Goal: Information Seeking & Learning: Learn about a topic

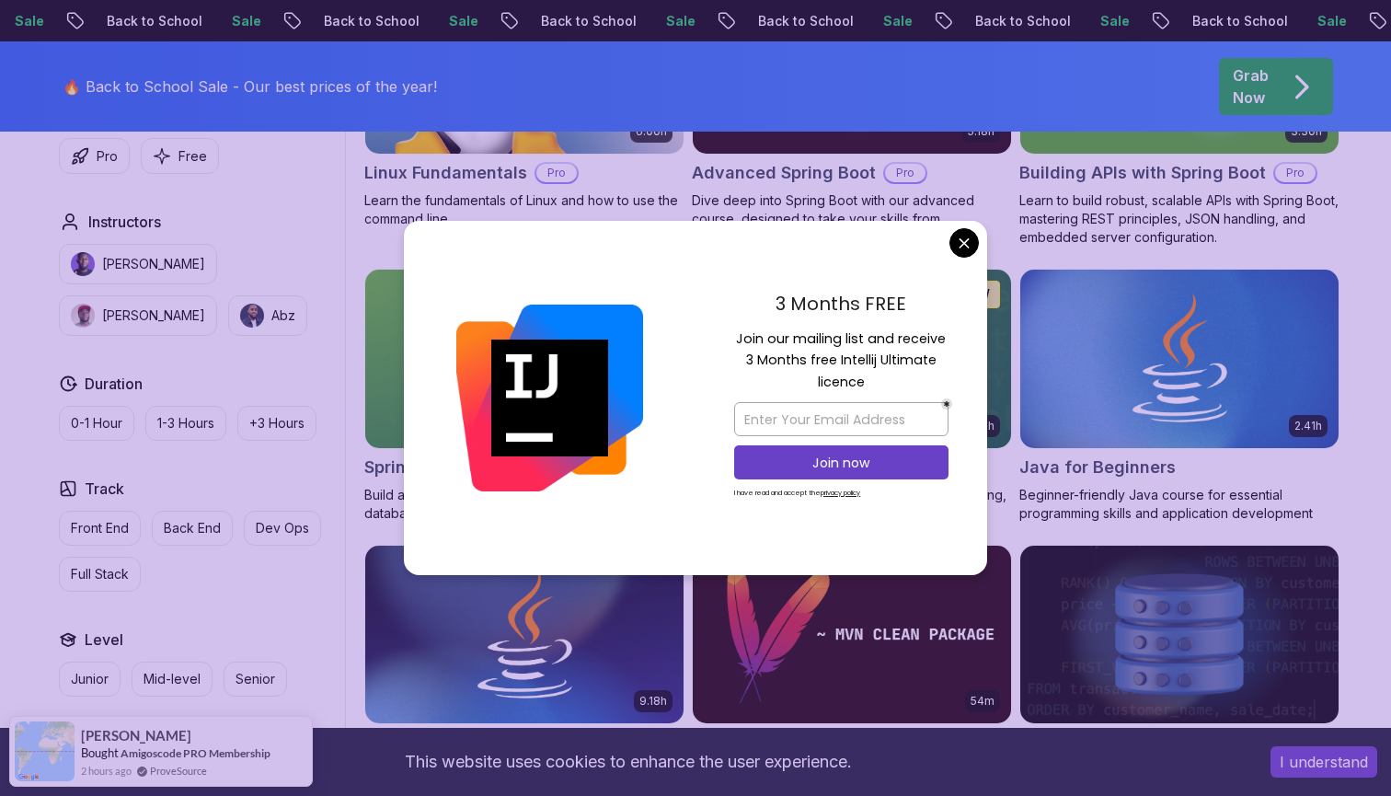
scroll to position [732, 0]
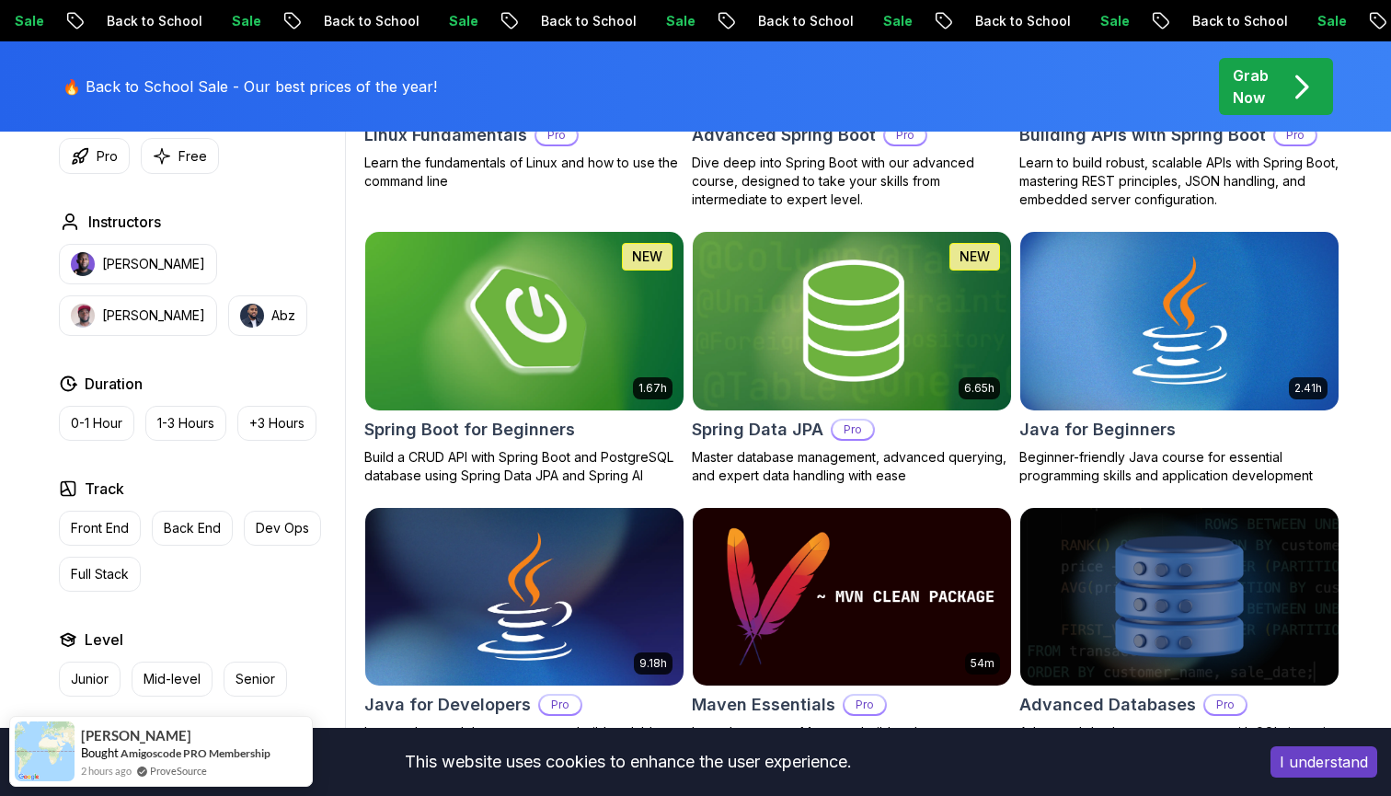
scroll to position [927, 0]
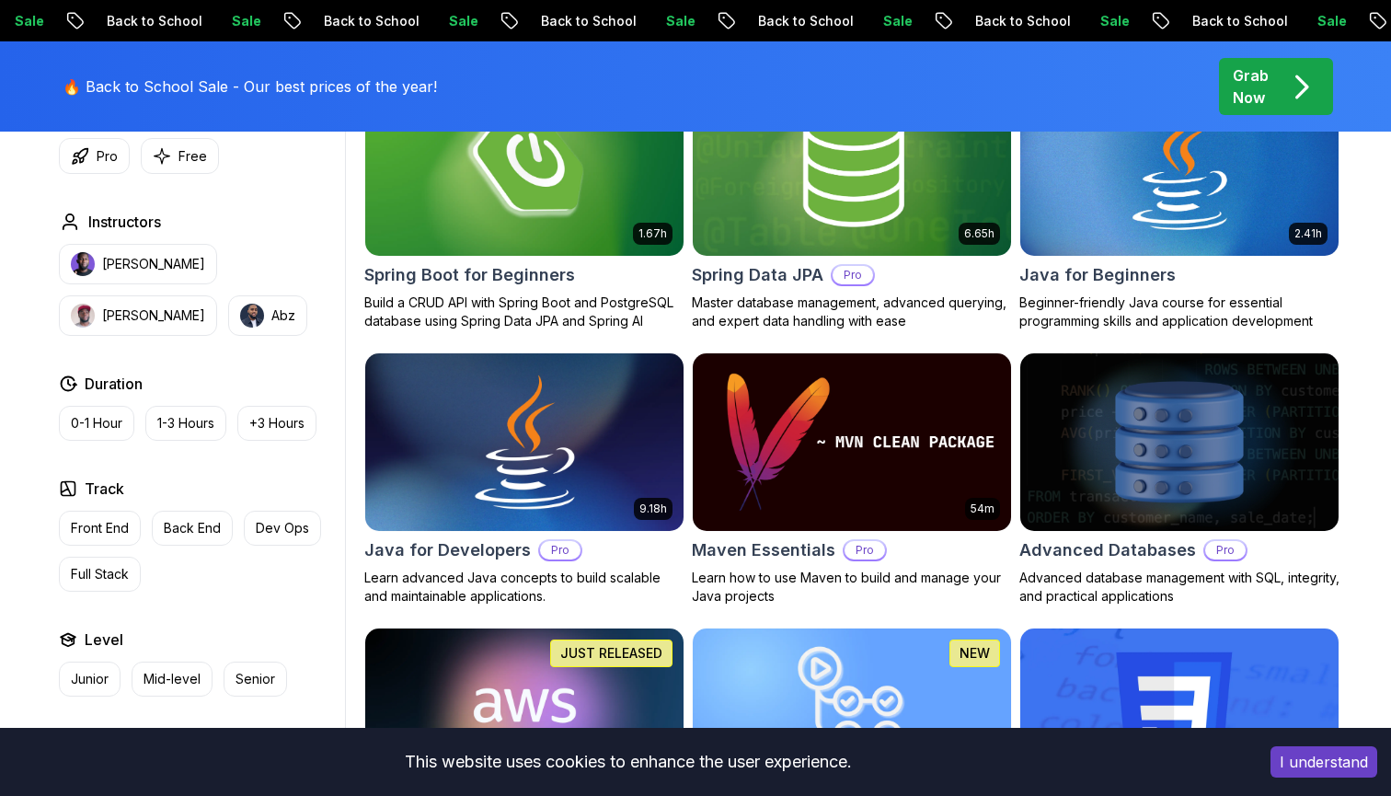
click at [527, 483] on img at bounding box center [524, 442] width 334 height 187
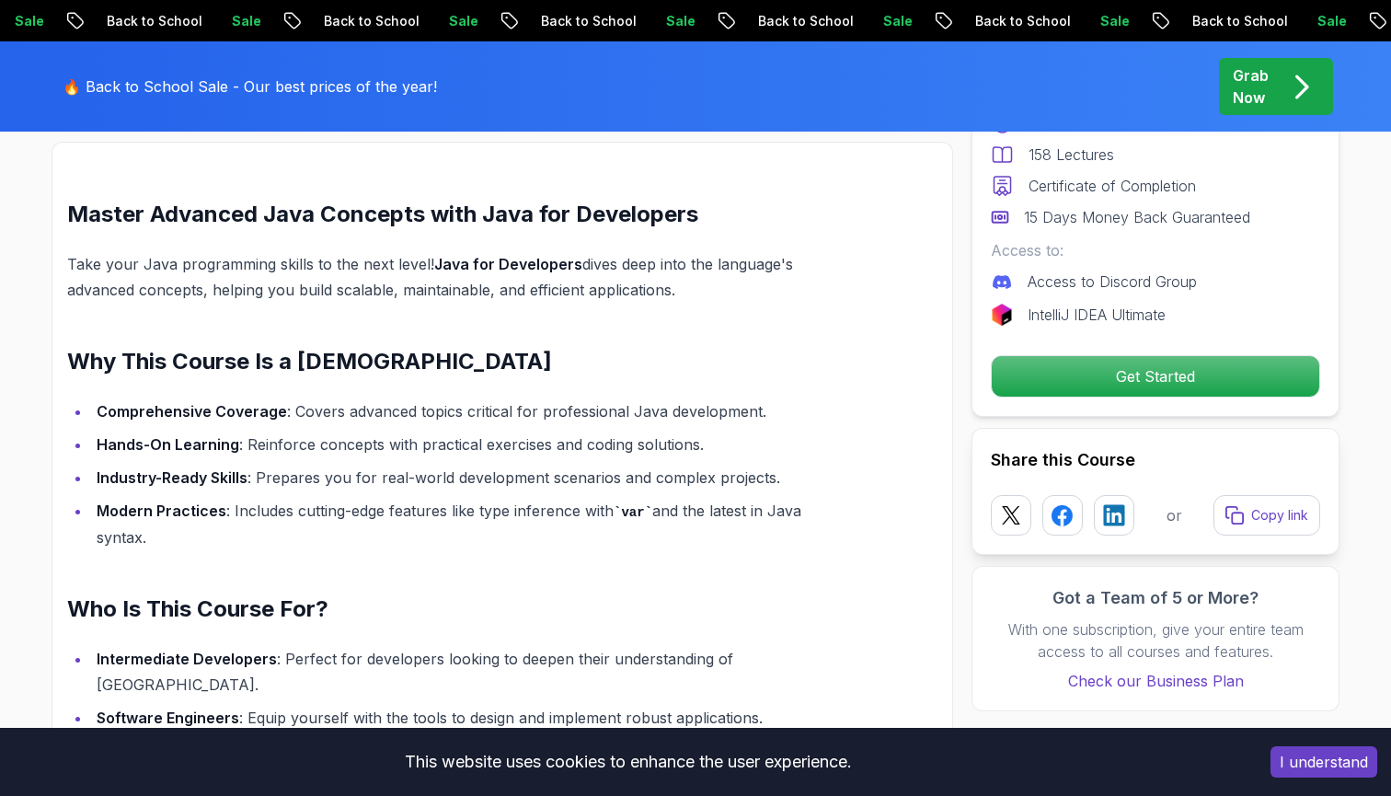
scroll to position [1326, 0]
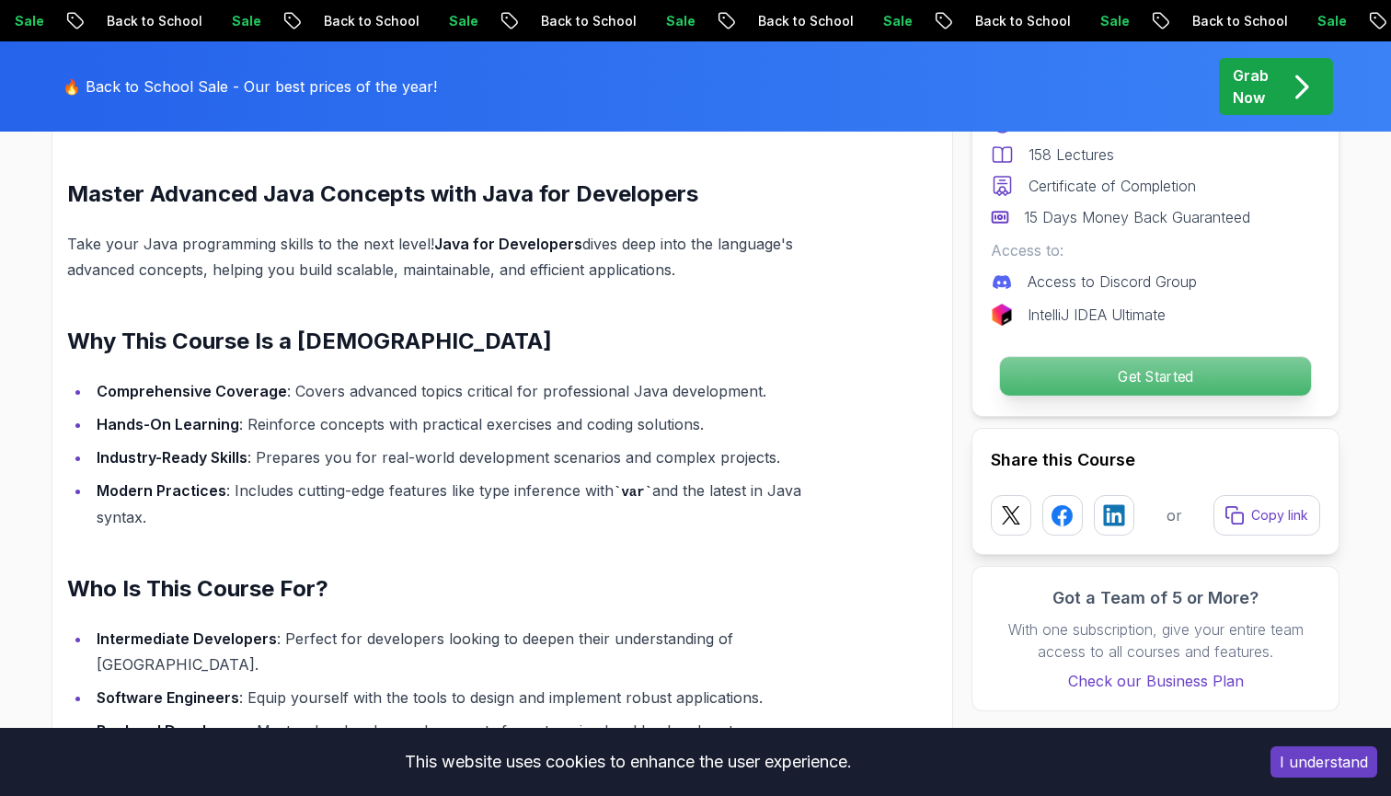
click at [1011, 384] on p "Get Started" at bounding box center [1155, 376] width 311 height 39
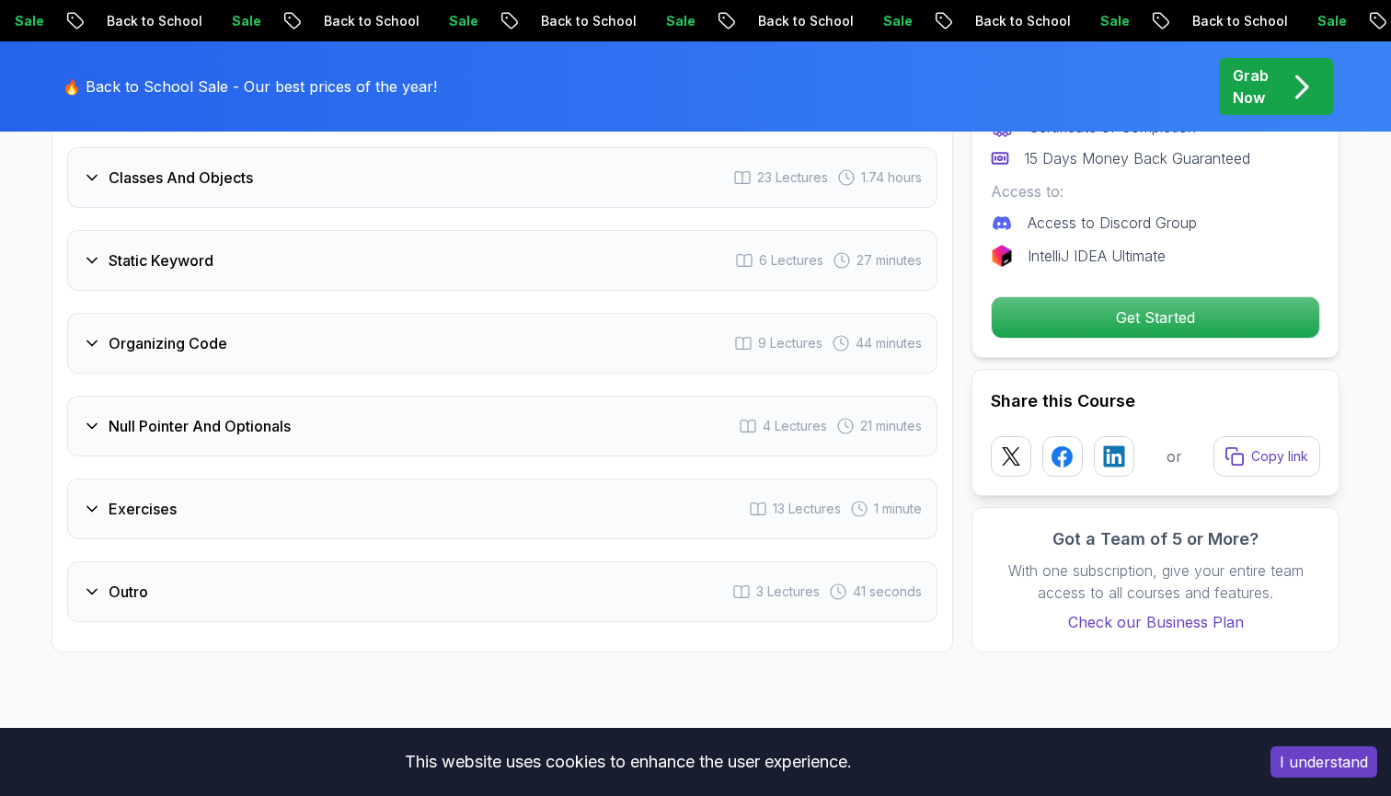
scroll to position [3647, 0]
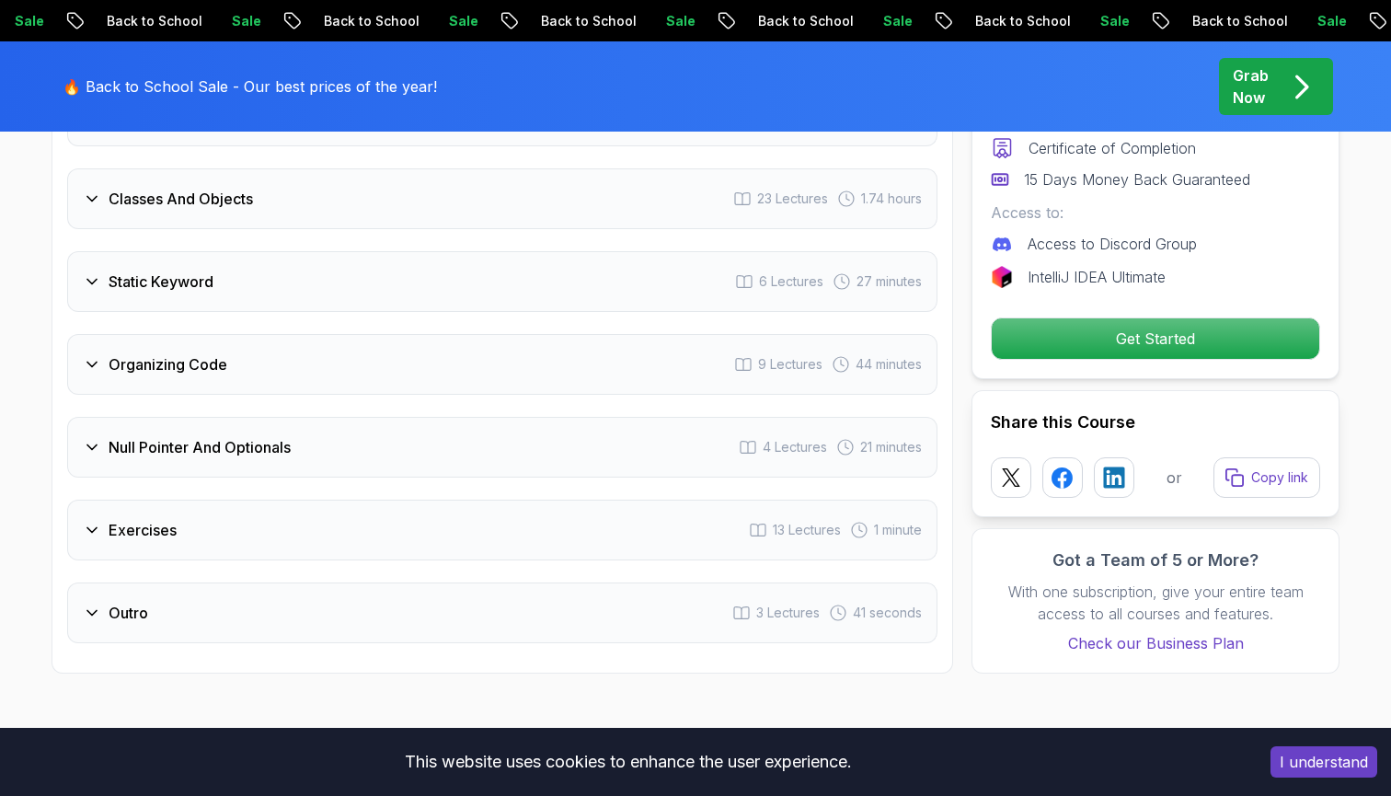
click at [148, 582] on div "Outro 3 Lectures 41 seconds" at bounding box center [502, 612] width 870 height 61
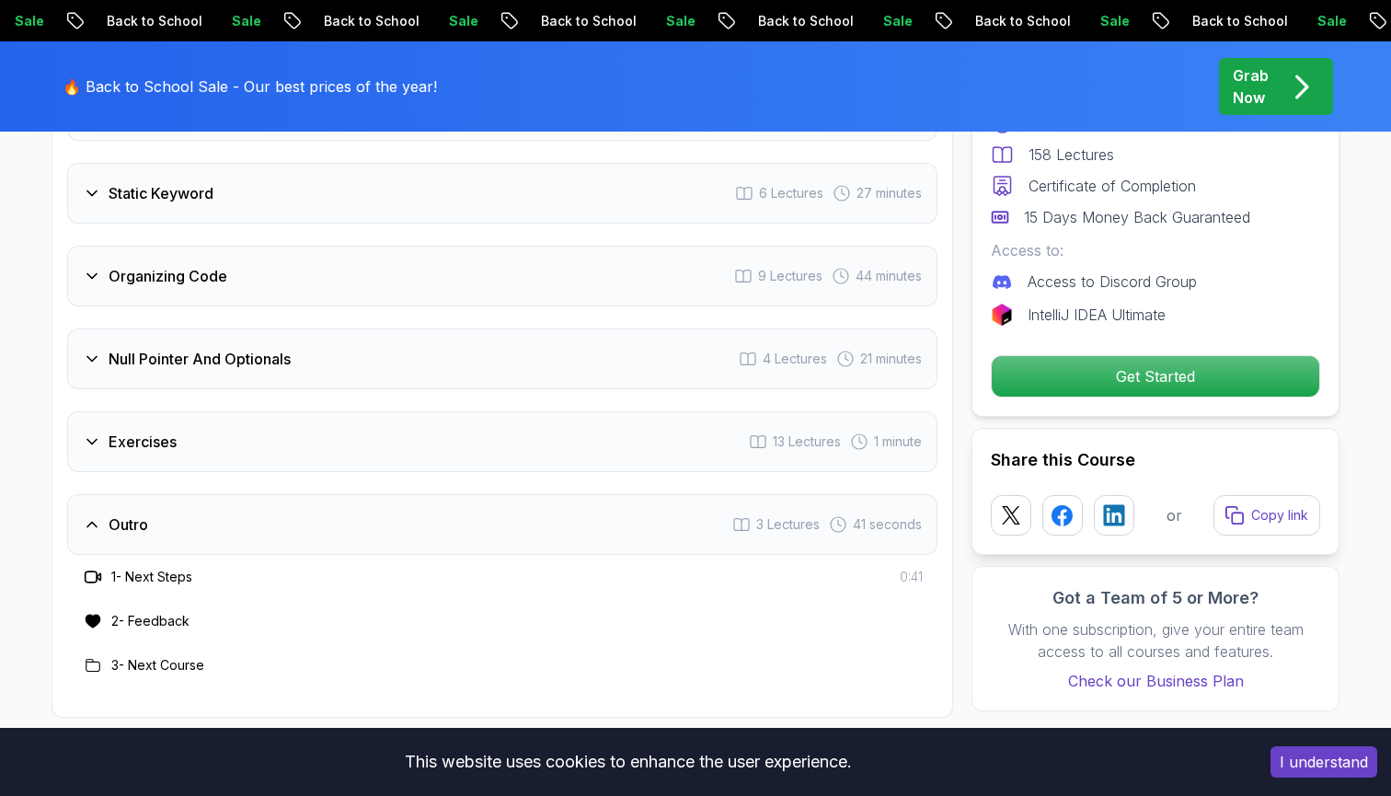
click at [191, 508] on div "Outro 3 Lectures 41 seconds" at bounding box center [502, 524] width 870 height 61
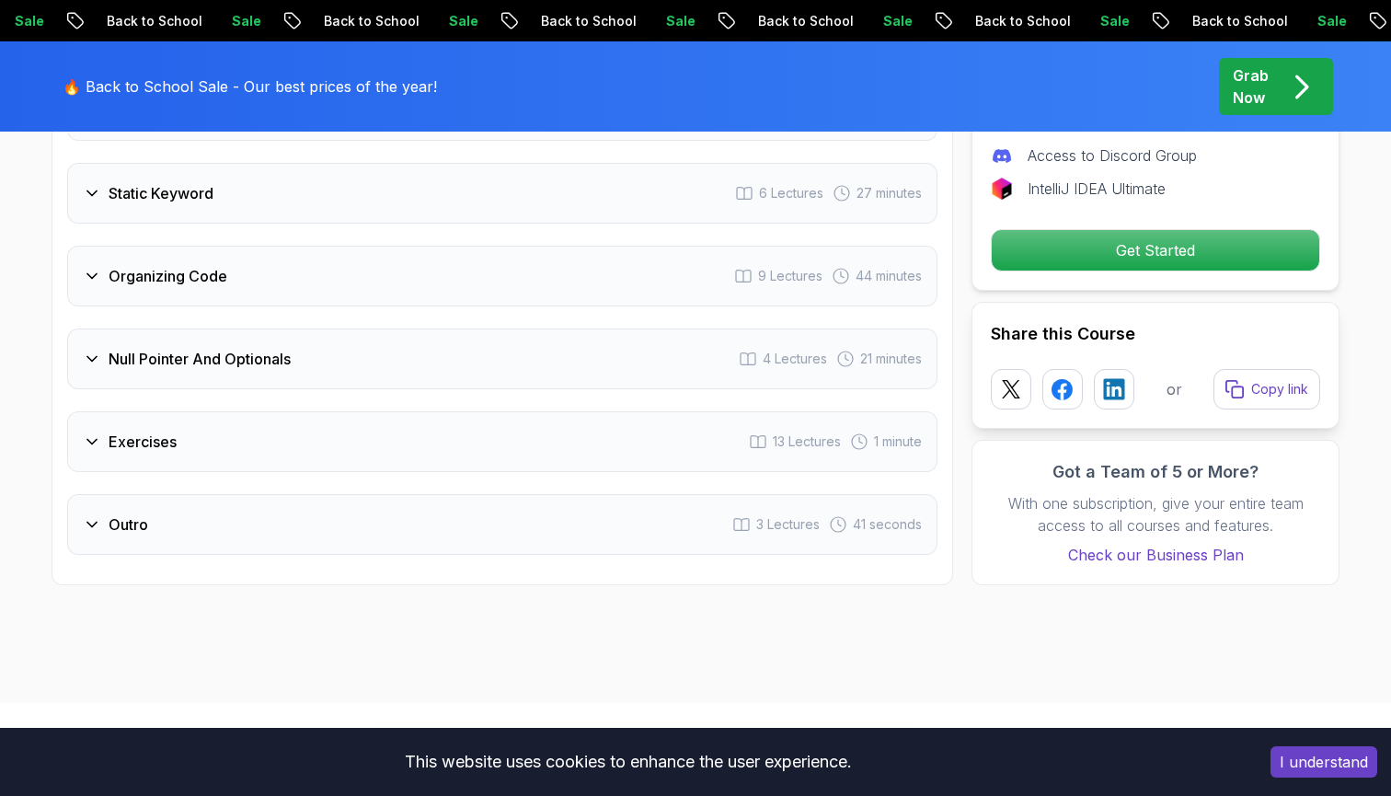
click at [174, 444] on div "Exercises 13 Lectures 1 minute" at bounding box center [502, 441] width 870 height 61
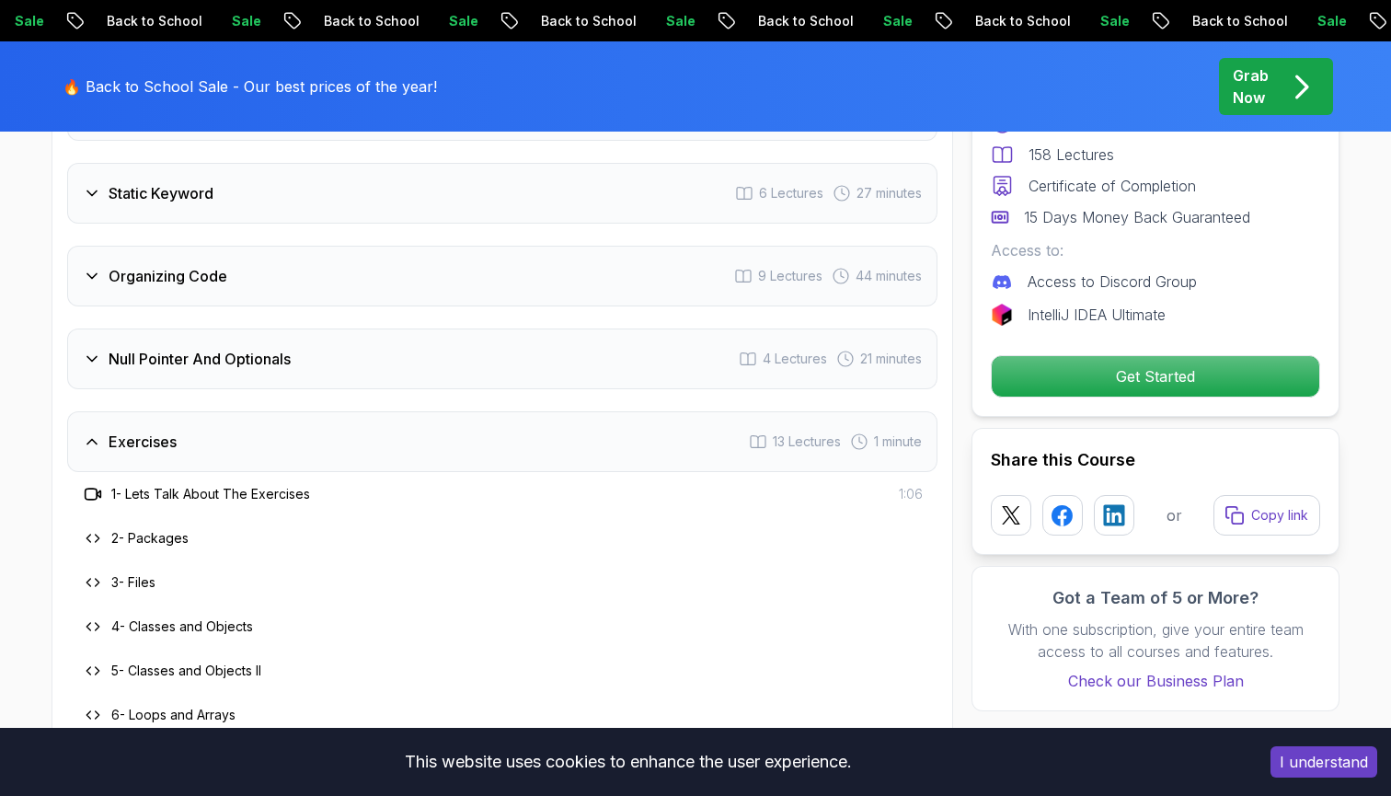
click at [172, 430] on h3 "Exercises" at bounding box center [143, 441] width 68 height 22
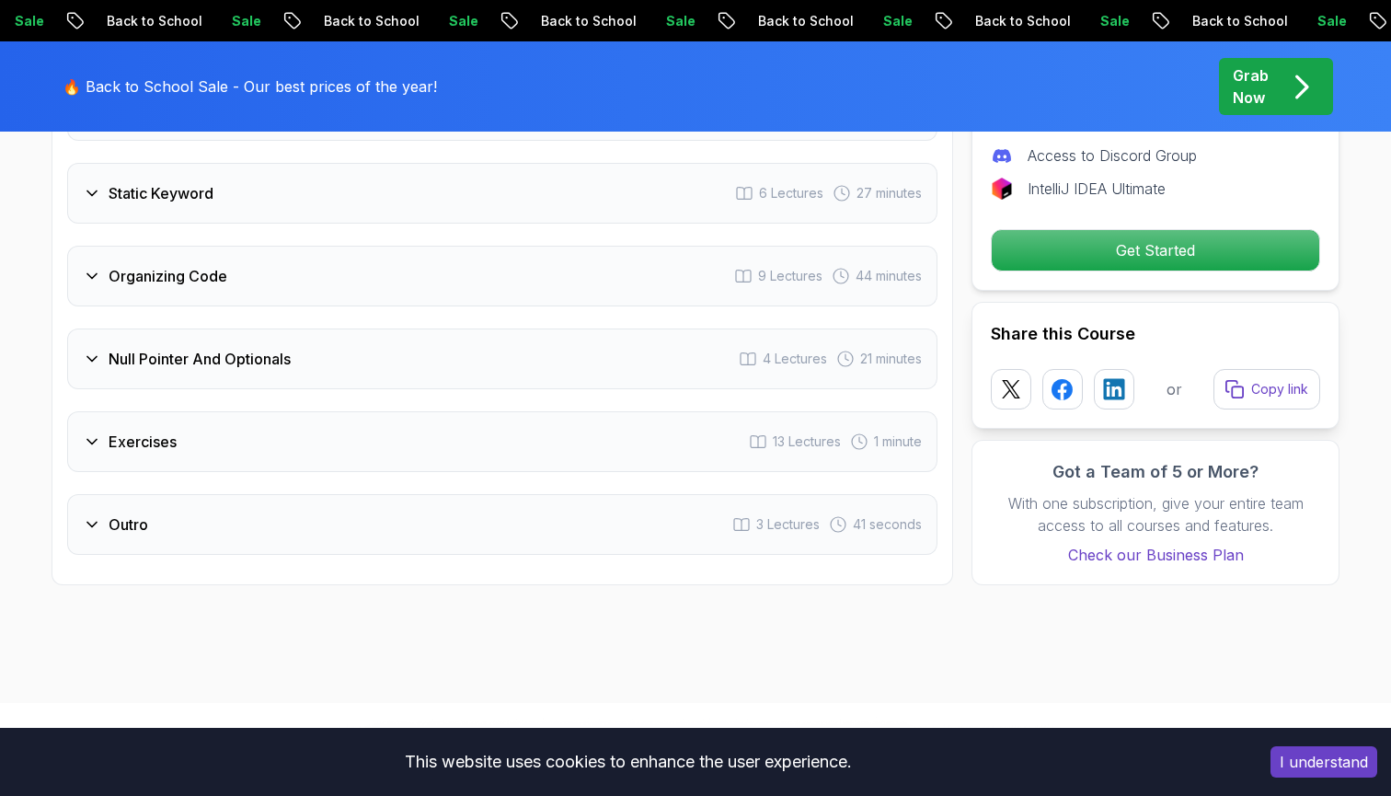
click at [201, 328] on div "Null Pointer And Optionals 4 Lectures 21 minutes" at bounding box center [502, 358] width 870 height 61
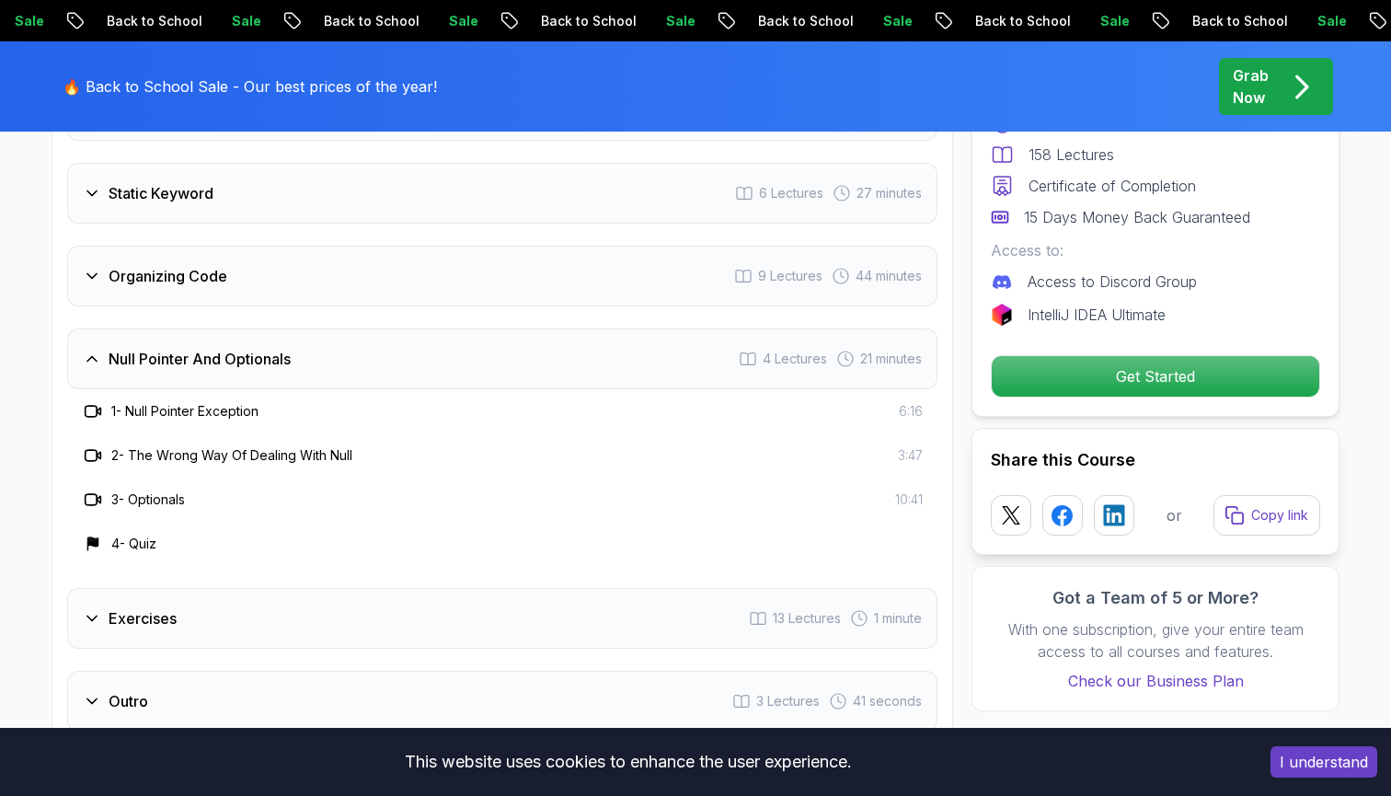
click at [201, 328] on div "Null Pointer And Optionals 4 Lectures 21 minutes" at bounding box center [502, 358] width 870 height 61
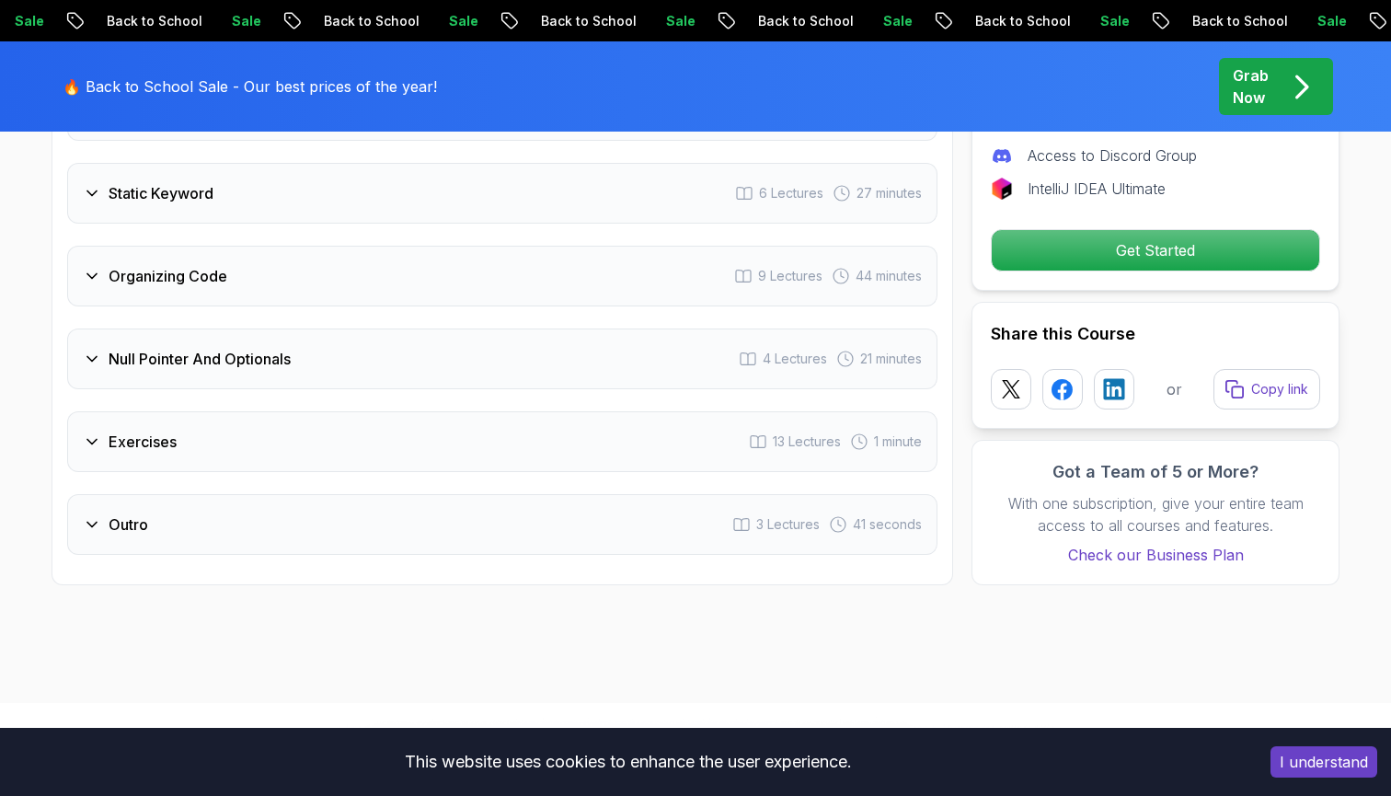
click at [210, 265] on h3 "Organizing Code" at bounding box center [168, 276] width 119 height 22
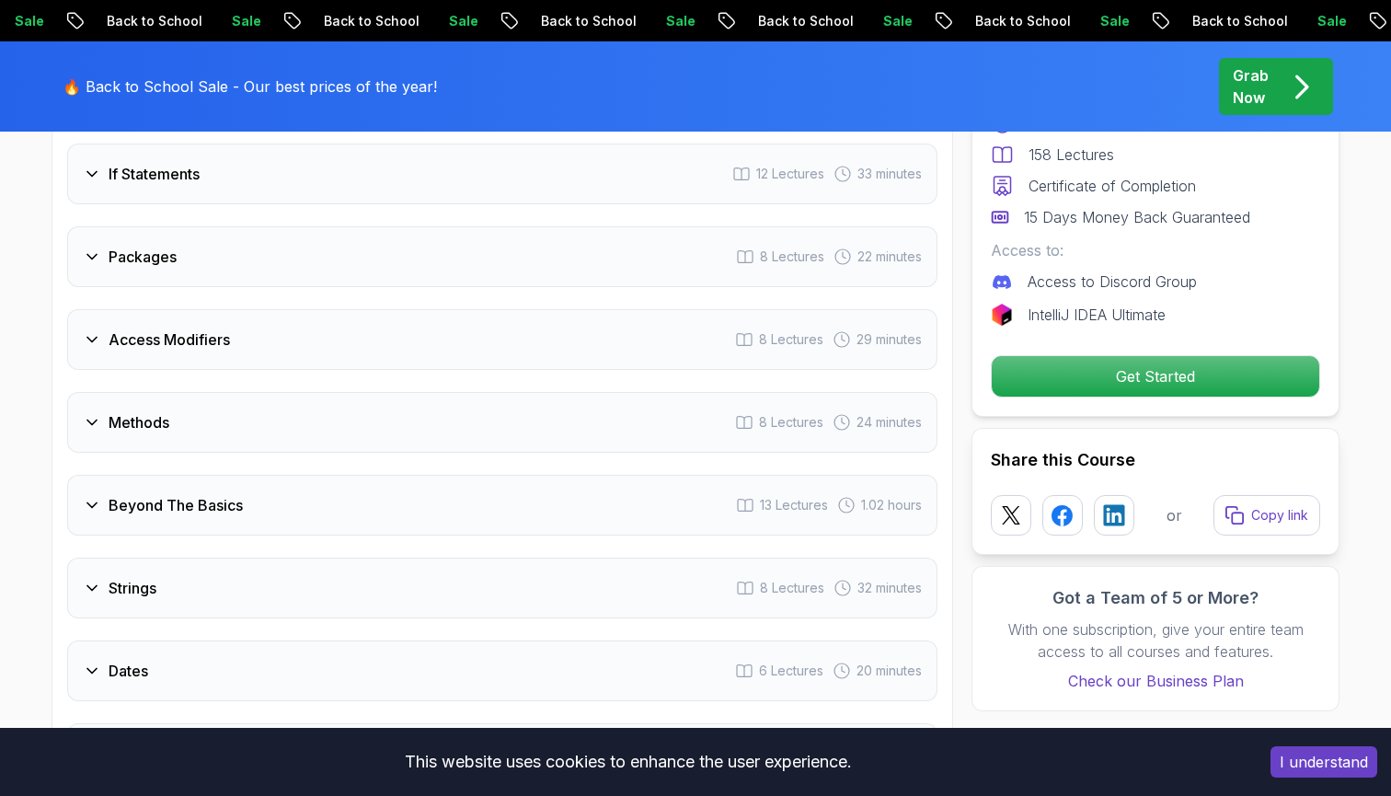
scroll to position [2609, 0]
